Goal: Task Accomplishment & Management: Manage account settings

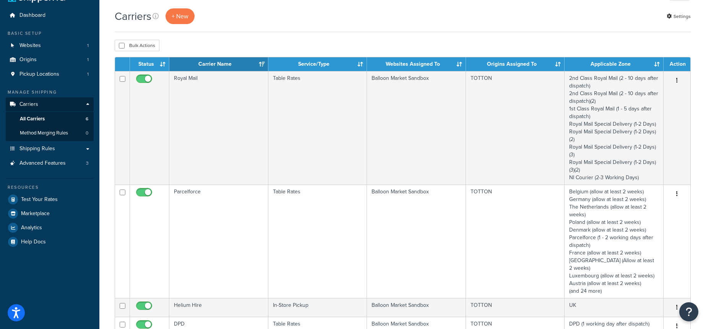
scroll to position [20, 0]
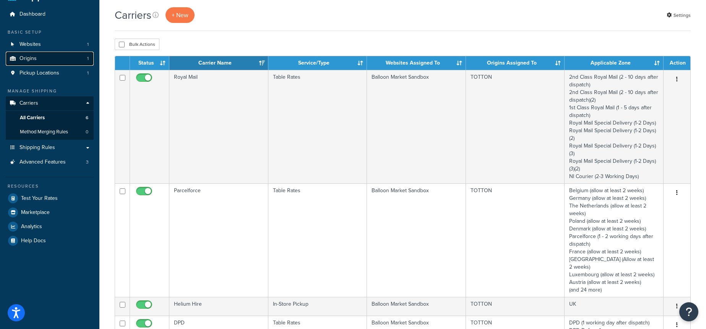
click at [63, 56] on link "Origins 1" at bounding box center [50, 59] width 88 height 14
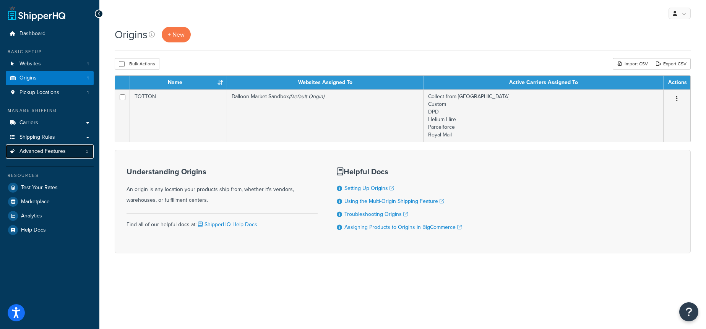
click at [52, 156] on link "Advanced Features 3" at bounding box center [50, 152] width 88 height 14
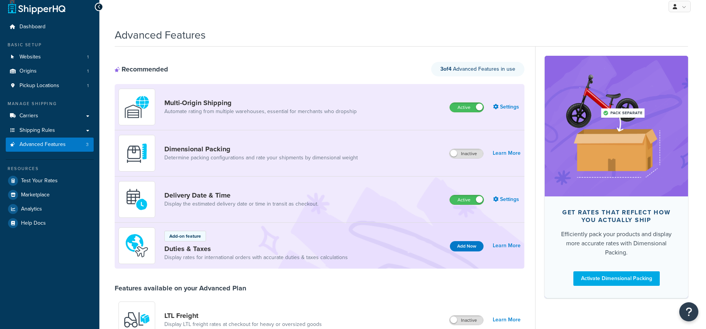
scroll to position [8, 0]
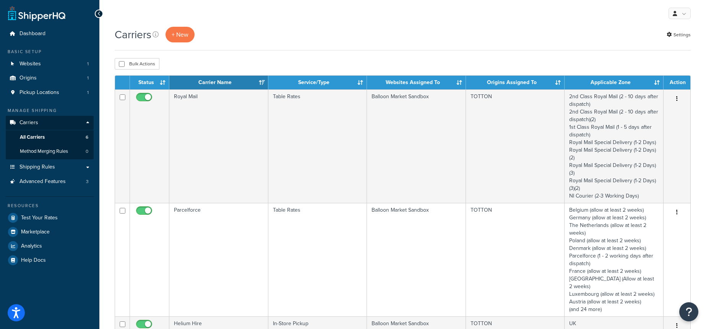
click at [399, 42] on div "Carriers + New Settings" at bounding box center [403, 35] width 576 height 16
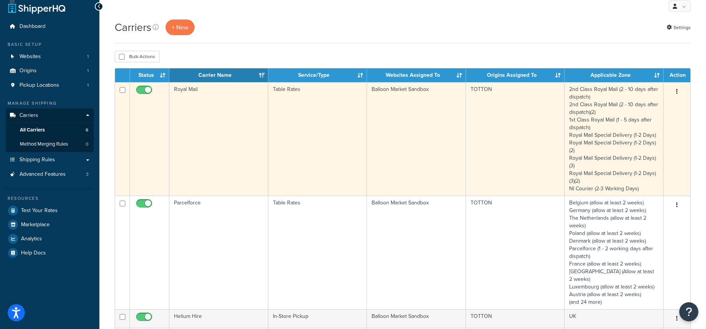
scroll to position [4, 0]
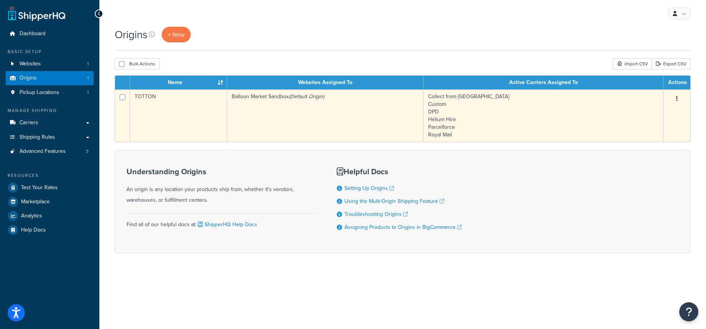
click at [325, 104] on td "Balloon Market Sandbox (Default Origin)" at bounding box center [325, 115] width 197 height 52
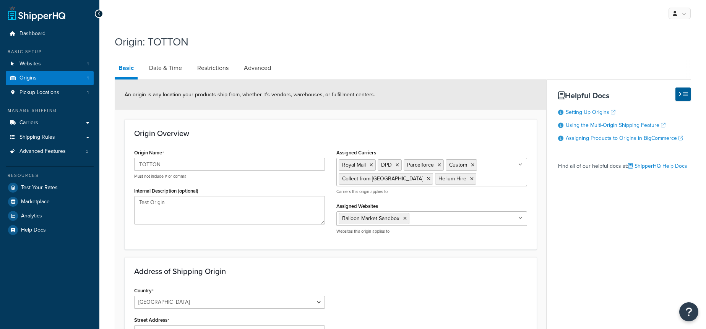
select select "1226"
click at [67, 81] on link "Origins 1" at bounding box center [50, 78] width 88 height 14
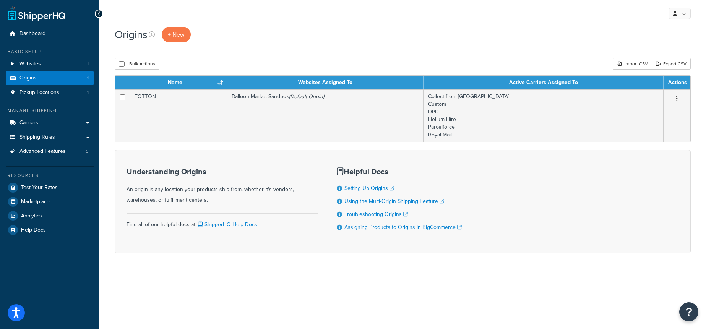
click at [288, 46] on div "Origins + New" at bounding box center [403, 39] width 576 height 24
click at [301, 43] on div "Origins + New" at bounding box center [403, 39] width 576 height 24
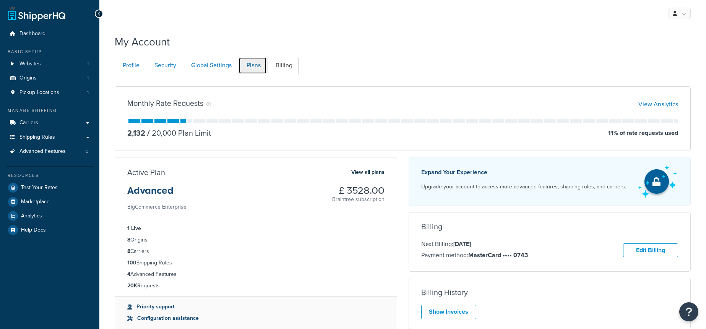
click at [254, 64] on link "Plans" at bounding box center [253, 65] width 28 height 17
